Goal: Task Accomplishment & Management: Use online tool/utility

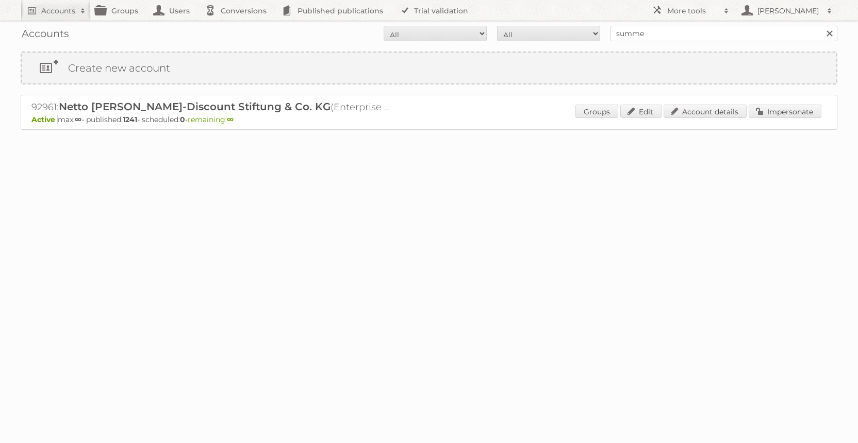
type input "summer"
click at [766, 110] on link "Impersonate" at bounding box center [785, 111] width 73 height 13
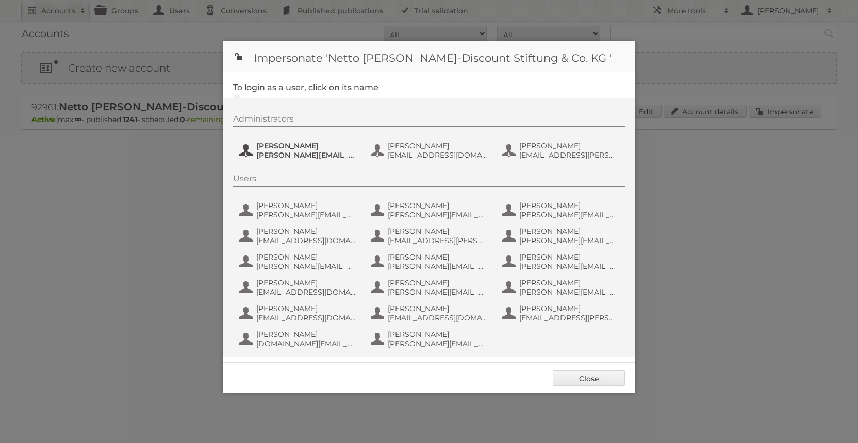
click at [280, 147] on span "[PERSON_NAME]" at bounding box center [306, 145] width 100 height 9
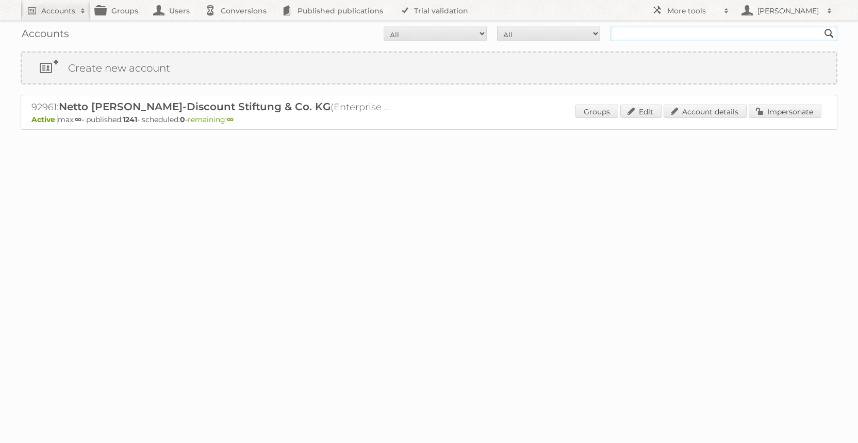
click at [685, 40] on input "text" at bounding box center [723, 33] width 227 height 15
type input "ICT edeka"
click at [821, 26] on input "Search" at bounding box center [828, 33] width 15 height 15
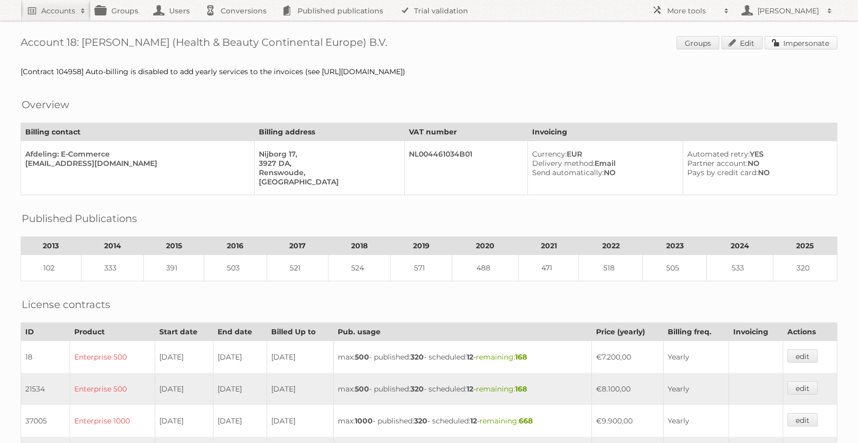
click at [794, 45] on link "Impersonate" at bounding box center [801, 42] width 73 height 13
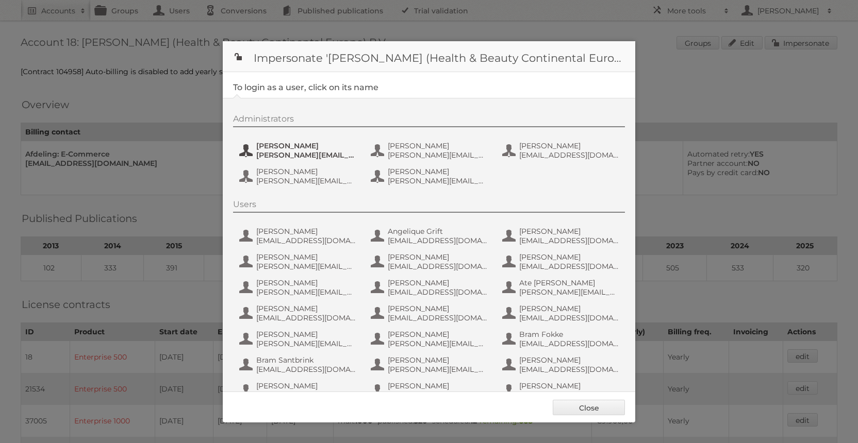
click at [315, 147] on span "Etienne Nauta" at bounding box center [306, 145] width 100 height 9
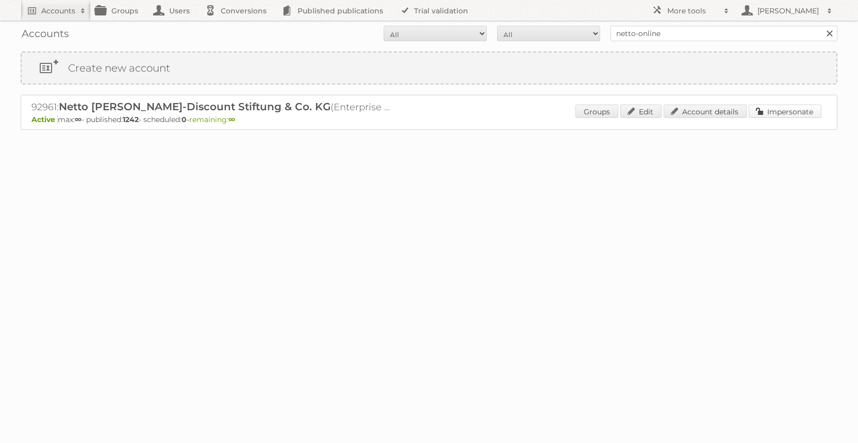
click at [759, 105] on link "Impersonate" at bounding box center [785, 111] width 73 height 13
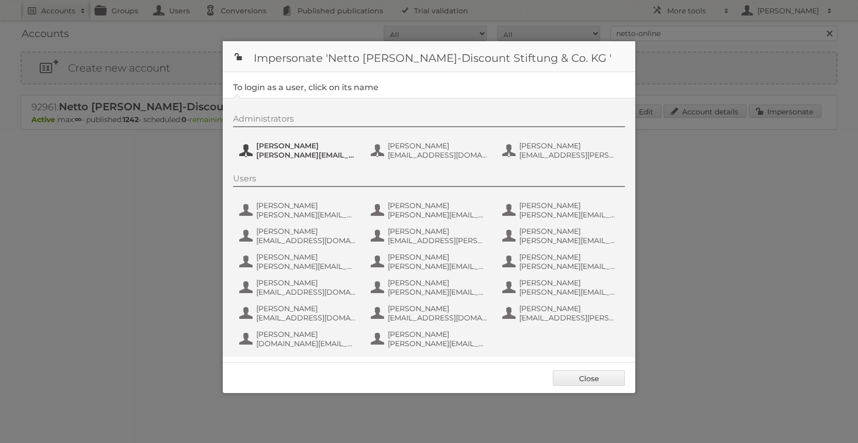
click at [293, 153] on span "henri.schmidhuber@netto-online.de" at bounding box center [306, 155] width 100 height 9
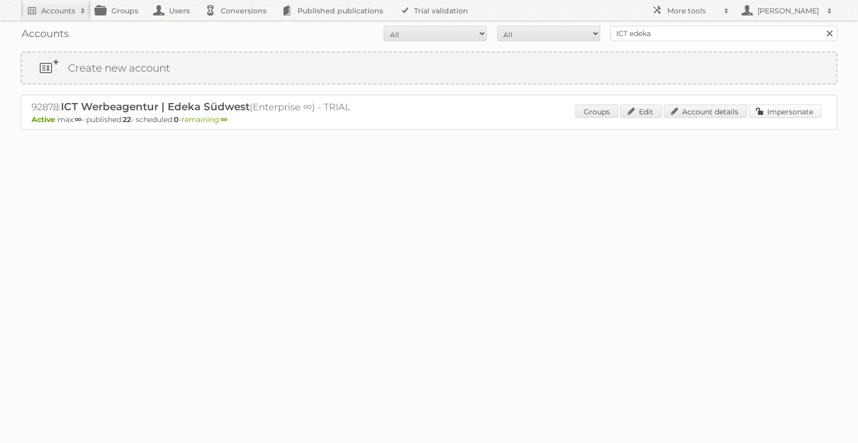
click at [764, 110] on link "Impersonate" at bounding box center [785, 111] width 73 height 13
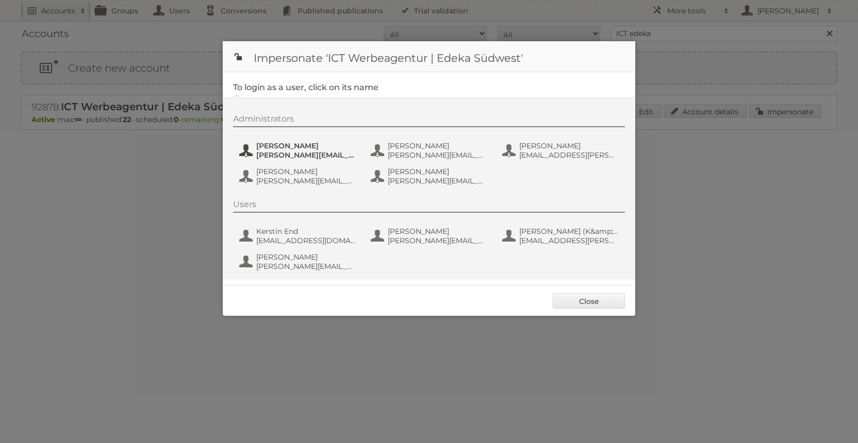
click at [313, 150] on span "[PERSON_NAME]" at bounding box center [306, 145] width 100 height 9
